Goal: Transaction & Acquisition: Purchase product/service

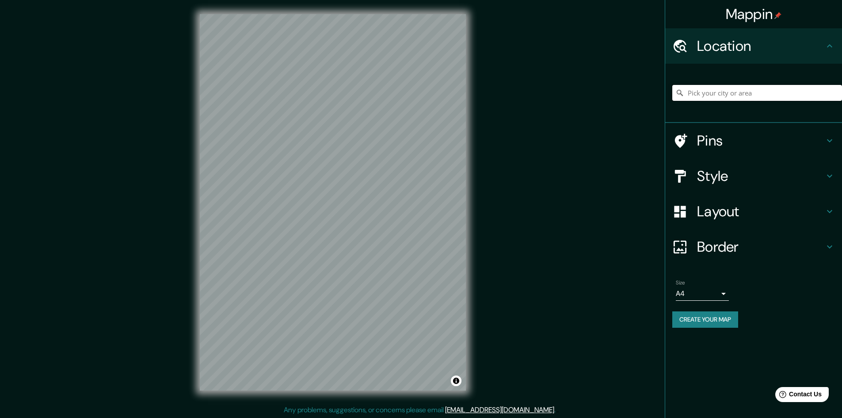
click at [709, 95] on input "Pick your city or area" at bounding box center [757, 93] width 170 height 16
type input "[GEOGRAPHIC_DATA][PERSON_NAME], [GEOGRAPHIC_DATA][PERSON_NAME], [GEOGRAPHIC_DAT…"
click at [833, 137] on icon at bounding box center [829, 140] width 11 height 11
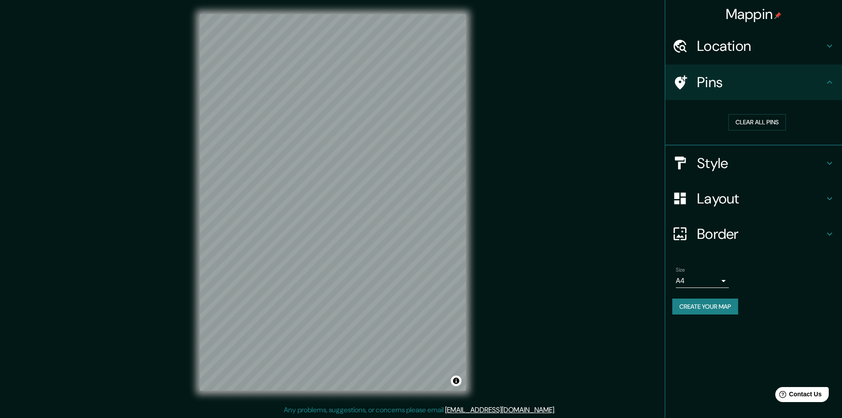
click at [833, 76] on div "Pins" at bounding box center [753, 82] width 177 height 35
click at [834, 46] on icon at bounding box center [829, 46] width 11 height 11
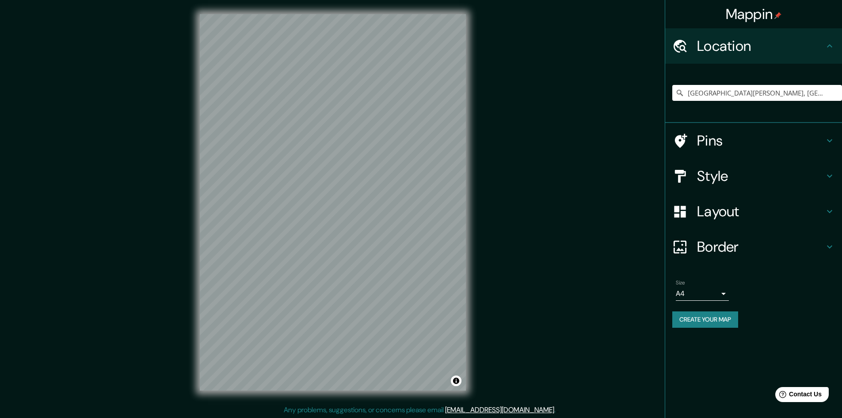
click at [834, 46] on icon at bounding box center [829, 46] width 11 height 11
click at [504, 237] on div "Mappin Location [GEOGRAPHIC_DATA][PERSON_NAME], [GEOGRAPHIC_DATA], [GEOGRAPHIC_…" at bounding box center [421, 209] width 842 height 419
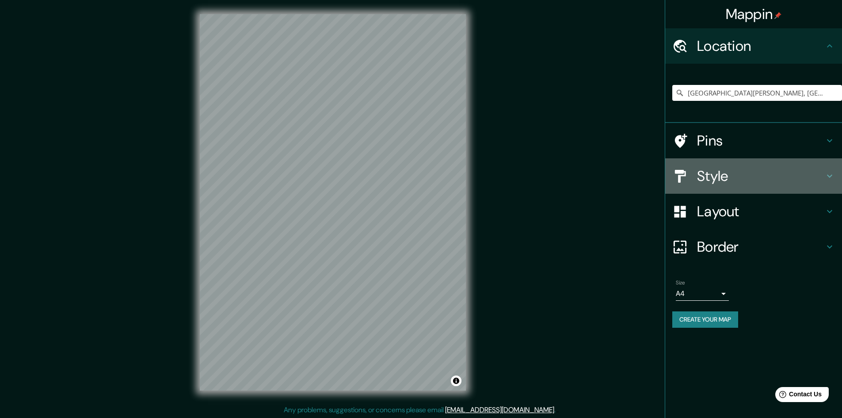
click at [744, 173] on h4 "Style" at bounding box center [760, 176] width 127 height 18
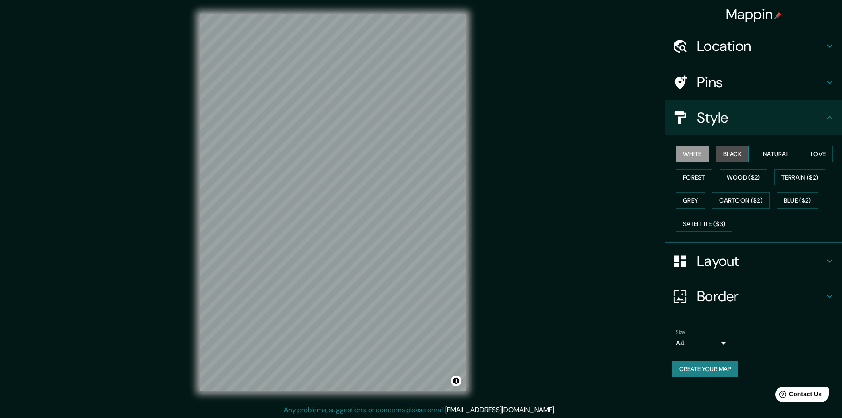
click at [732, 151] on button "Black" at bounding box center [732, 154] width 33 height 16
click at [683, 156] on button "White" at bounding box center [692, 154] width 33 height 16
click at [776, 153] on button "Natural" at bounding box center [776, 154] width 41 height 16
click at [821, 151] on button "Love" at bounding box center [818, 154] width 29 height 16
click at [689, 178] on button "Forest" at bounding box center [694, 177] width 37 height 16
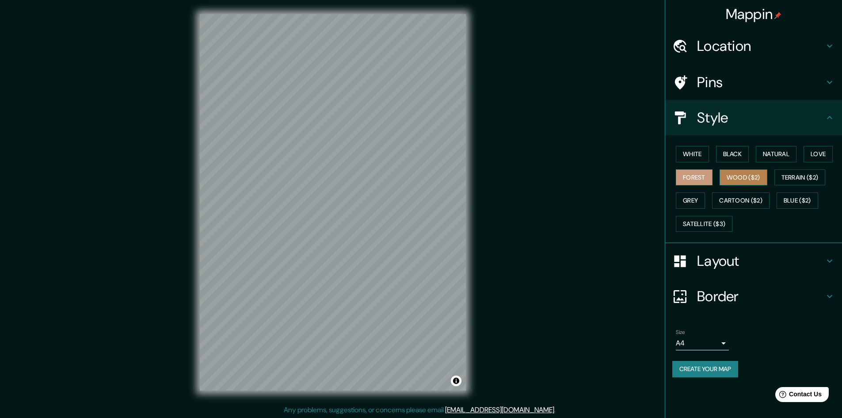
click at [741, 176] on button "Wood ($2)" at bounding box center [744, 177] width 48 height 16
click at [691, 175] on button "Forest" at bounding box center [694, 177] width 37 height 16
click at [829, 150] on button "Love" at bounding box center [818, 154] width 29 height 16
click at [780, 152] on button "Natural" at bounding box center [776, 154] width 41 height 16
click at [723, 343] on body "Mappin Location [GEOGRAPHIC_DATA][PERSON_NAME], [GEOGRAPHIC_DATA], [GEOGRAPHIC_…" at bounding box center [421, 209] width 842 height 418
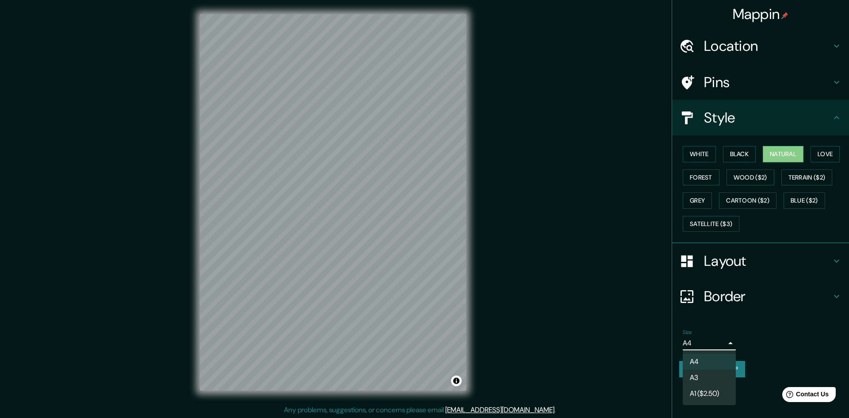
click at [702, 376] on li "A3" at bounding box center [709, 378] width 53 height 16
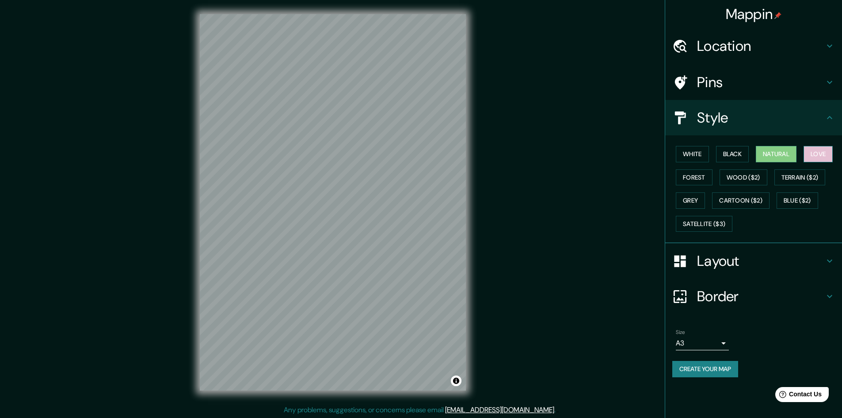
click at [821, 153] on button "Love" at bounding box center [818, 154] width 29 height 16
click at [694, 177] on button "Forest" at bounding box center [694, 177] width 37 height 16
click at [793, 176] on button "Terrain ($2)" at bounding box center [800, 177] width 51 height 16
click at [691, 201] on button "Grey" at bounding box center [690, 200] width 29 height 16
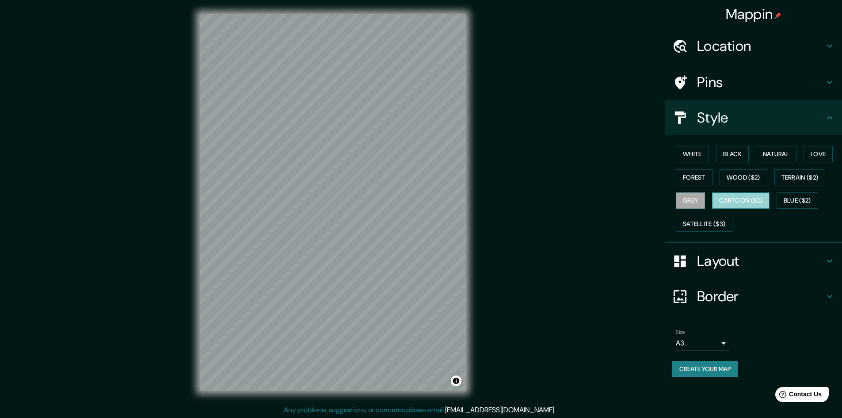
click at [746, 200] on button "Cartoon ($2)" at bounding box center [740, 200] width 57 height 16
click at [793, 198] on button "Blue ($2)" at bounding box center [798, 200] width 42 height 16
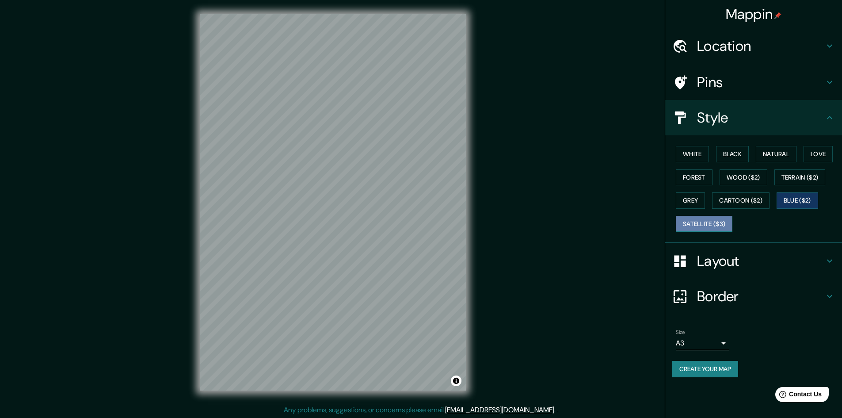
click at [691, 224] on button "Satellite ($3)" at bounding box center [704, 224] width 57 height 16
click at [697, 154] on button "White" at bounding box center [692, 154] width 33 height 16
click at [785, 153] on button "Natural" at bounding box center [776, 154] width 41 height 16
click at [702, 369] on button "Create your map" at bounding box center [705, 369] width 66 height 16
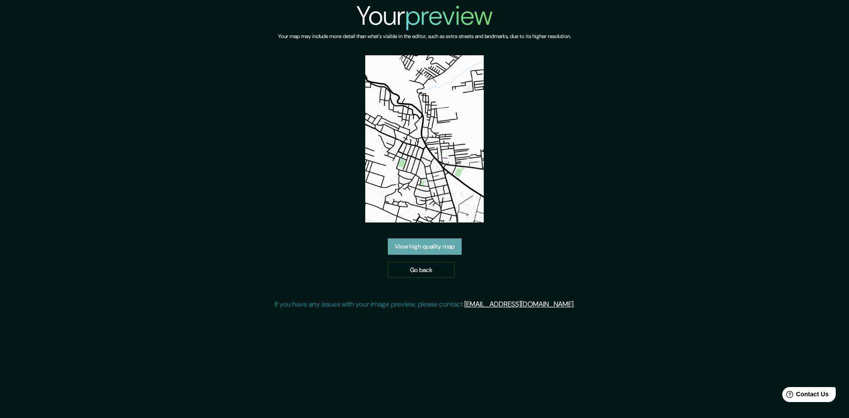
click at [430, 248] on link "View high quality map" at bounding box center [425, 246] width 74 height 16
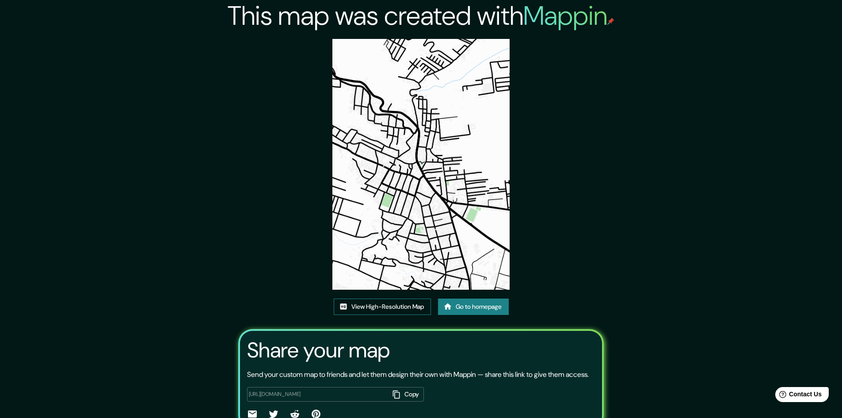
drag, startPoint x: 420, startPoint y: 172, endPoint x: 396, endPoint y: 307, distance: 136.9
click at [396, 307] on link "View High-Resolution Map" at bounding box center [382, 306] width 97 height 16
